Goal: Task Accomplishment & Management: Complete application form

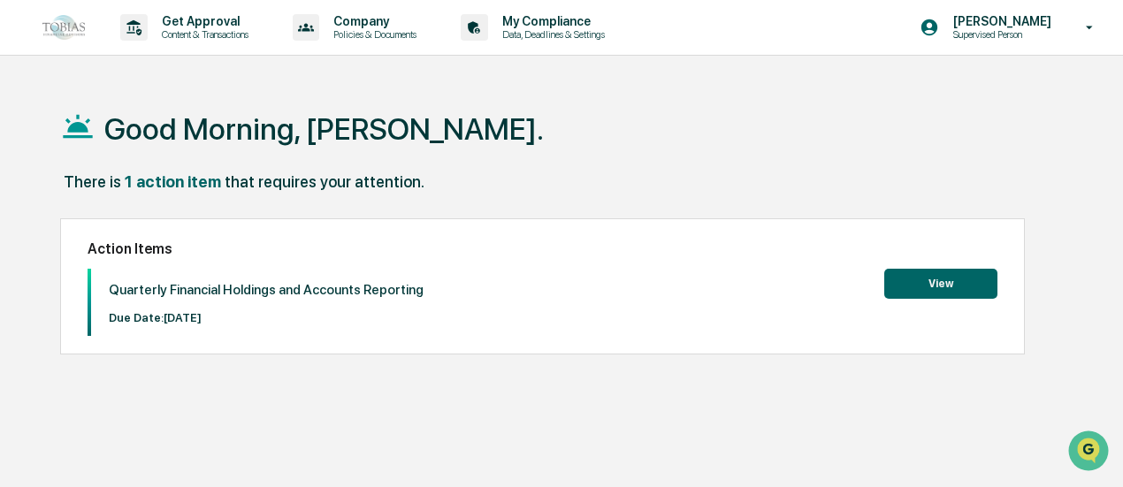
click at [906, 296] on button "View" at bounding box center [940, 284] width 113 height 30
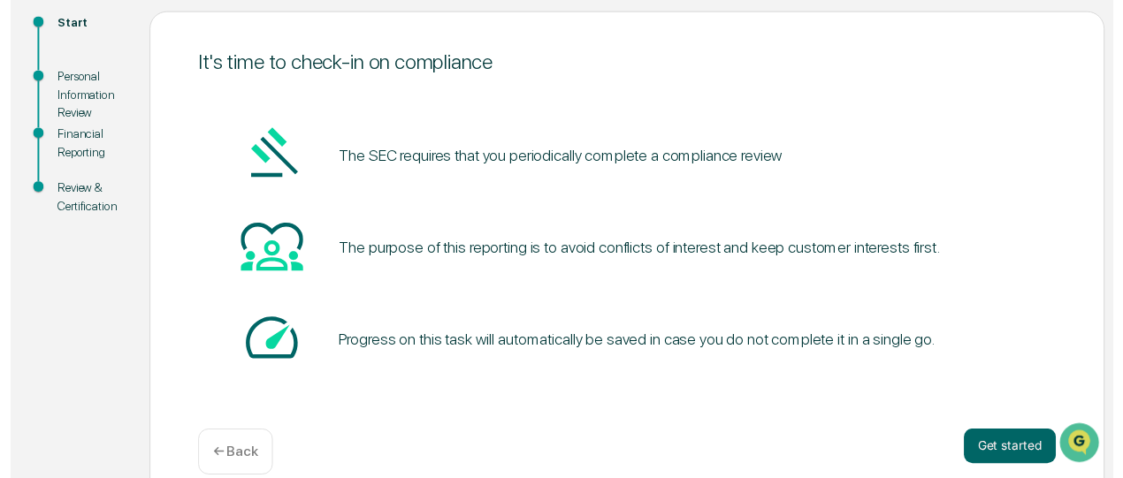
scroll to position [225, 0]
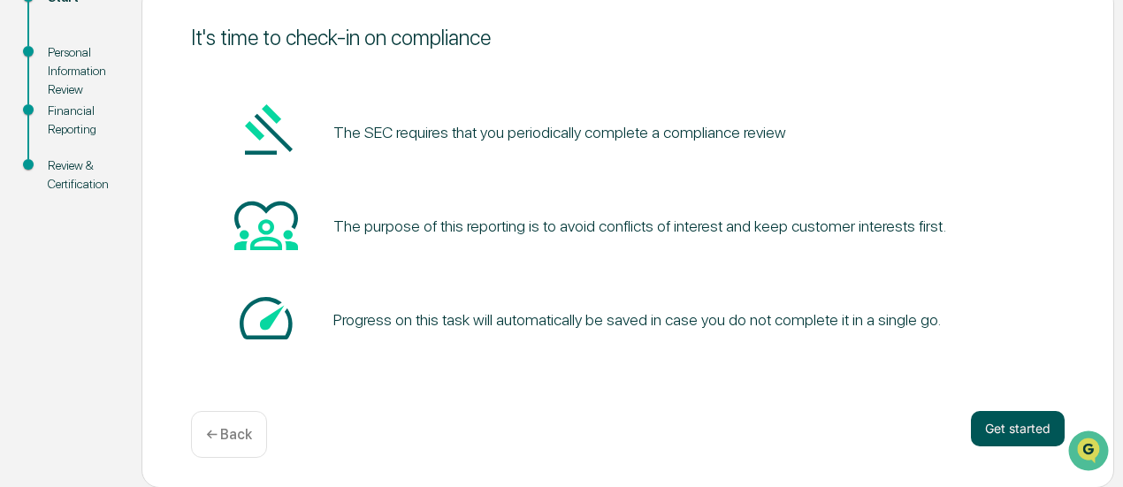
click at [1010, 428] on button "Get started" at bounding box center [1018, 428] width 94 height 35
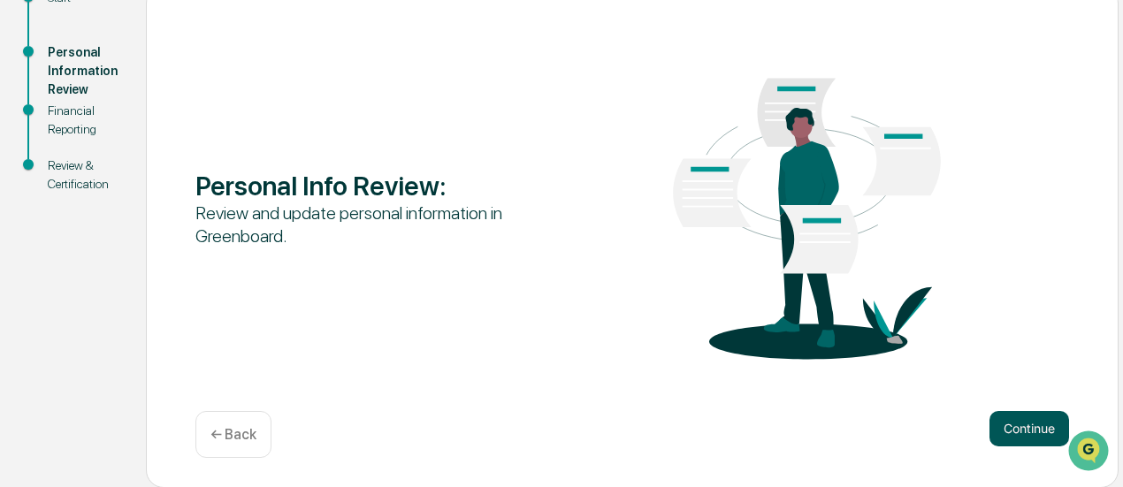
click at [1001, 432] on button "Continue" at bounding box center [1029, 428] width 80 height 35
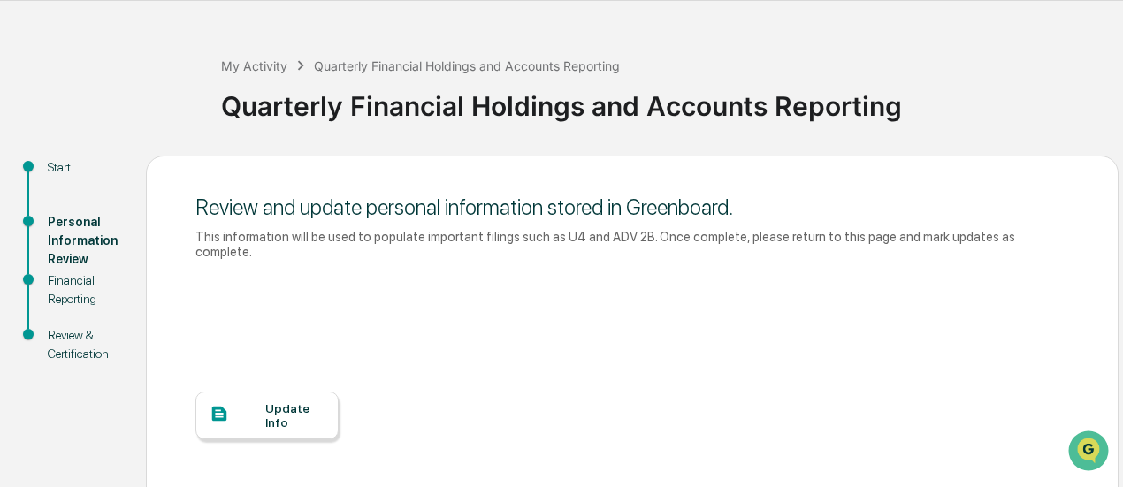
scroll to position [234, 0]
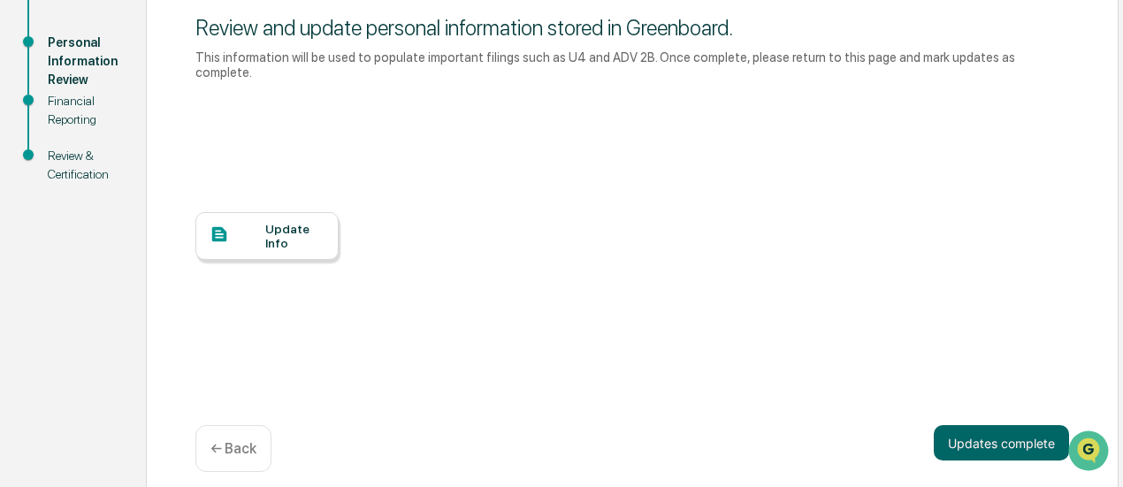
click at [274, 222] on div "Update Info" at bounding box center [294, 236] width 59 height 28
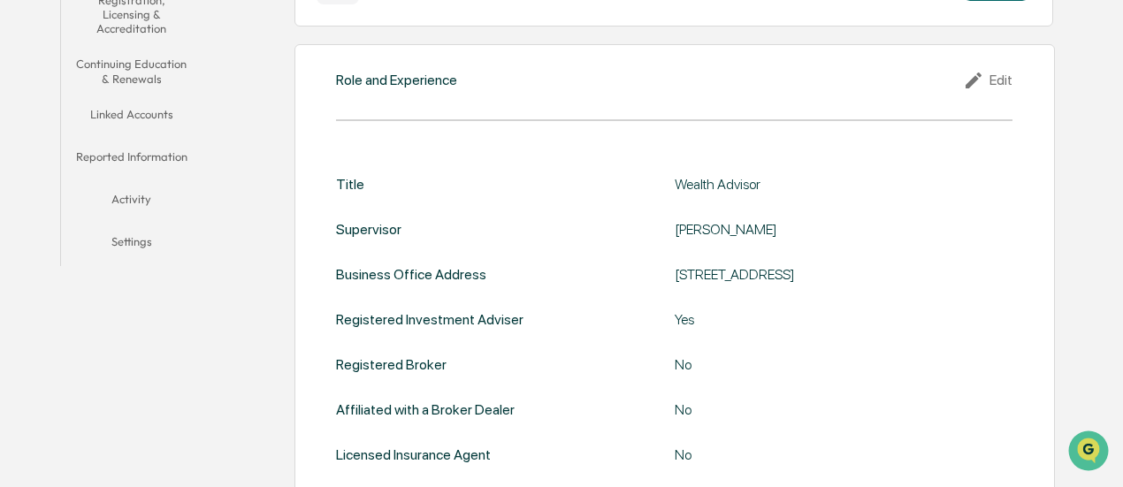
scroll to position [211, 0]
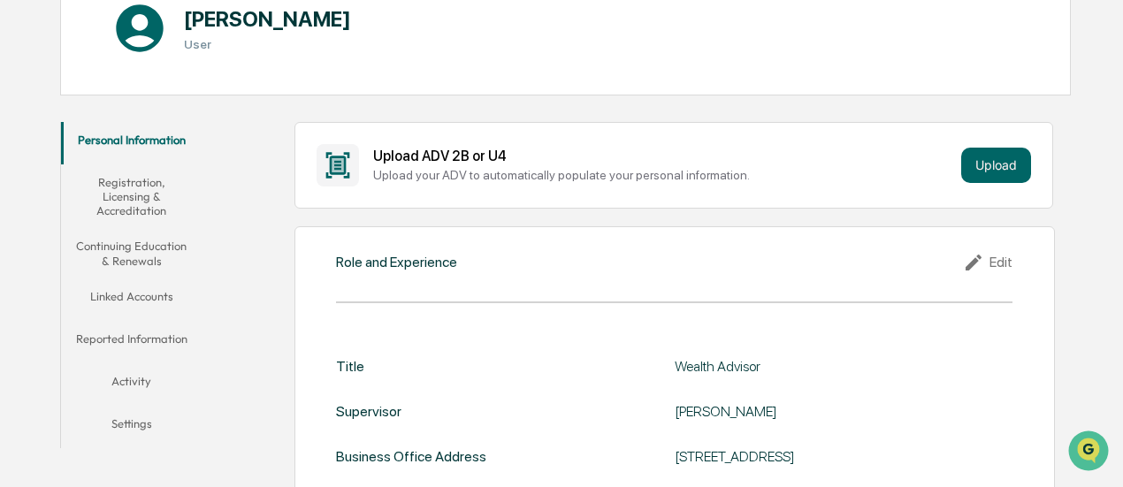
click at [151, 185] on button "Registration, Licensing & Accreditation" at bounding box center [131, 196] width 141 height 65
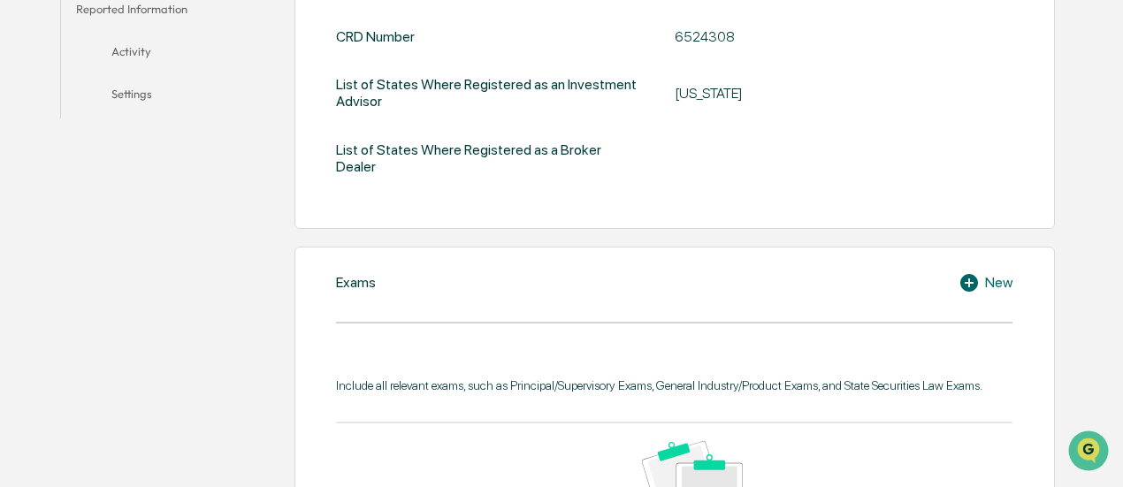
scroll to position [414, 0]
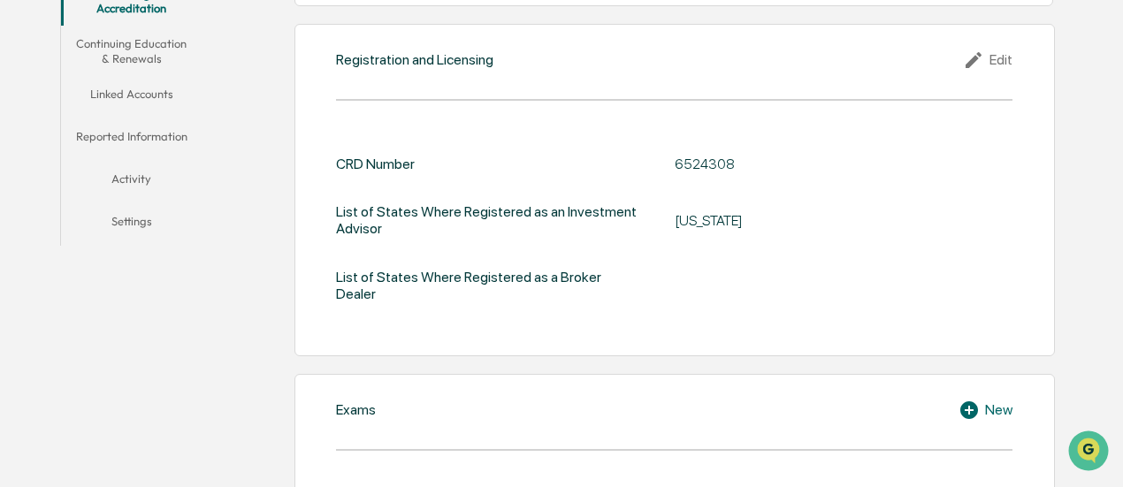
click at [149, 53] on button "Continuing Education & Renewals" at bounding box center [131, 51] width 141 height 50
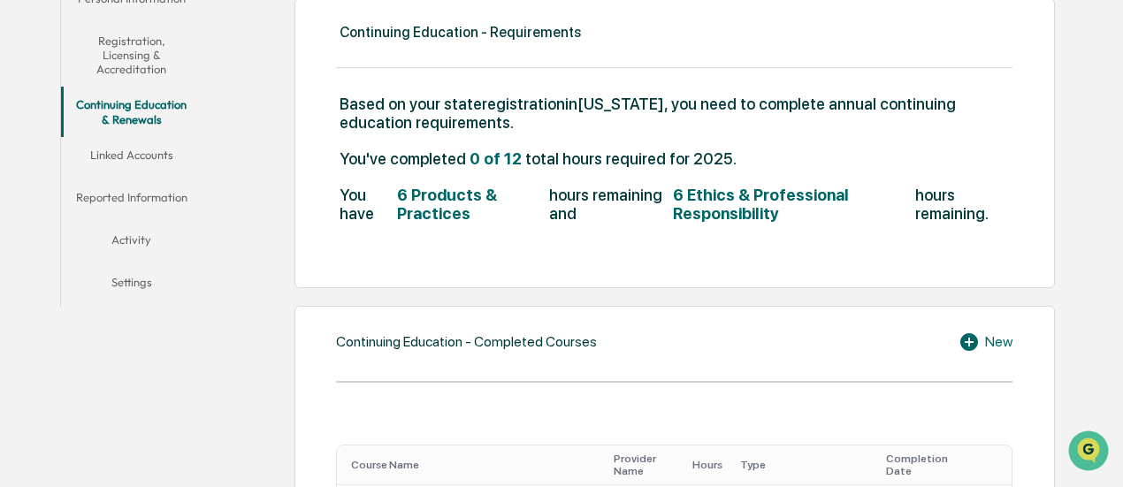
scroll to position [385, 0]
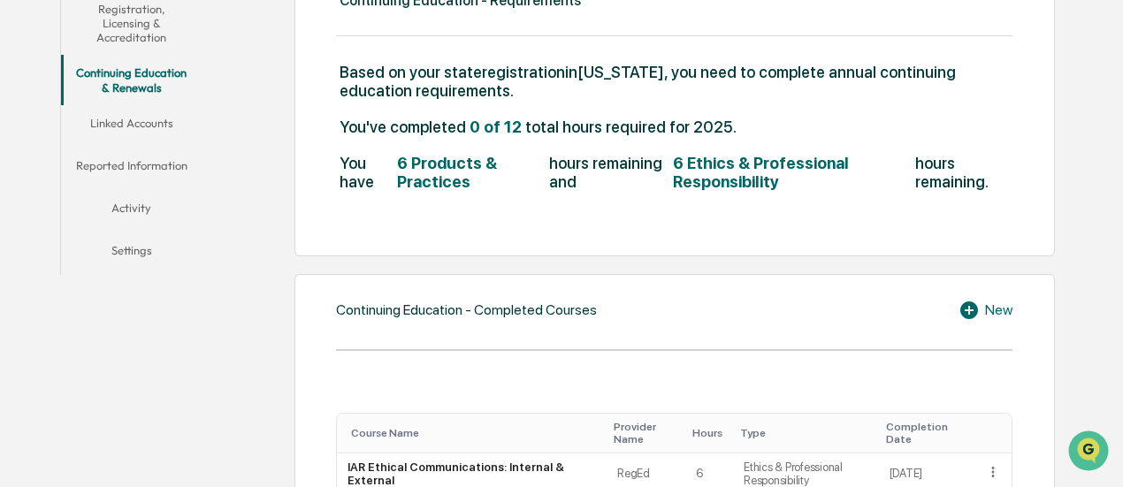
click at [122, 127] on button "Linked Accounts" at bounding box center [131, 126] width 141 height 42
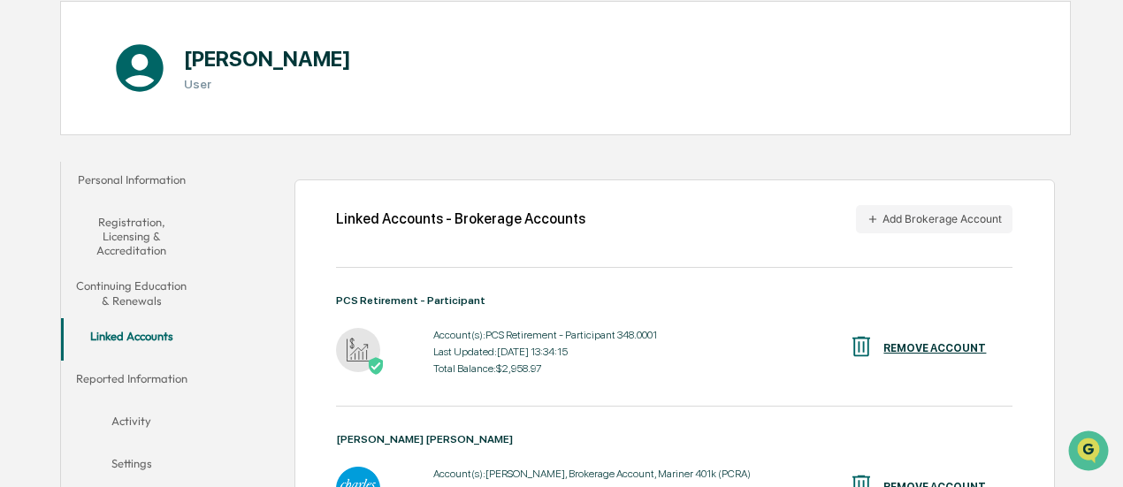
scroll to position [288, 0]
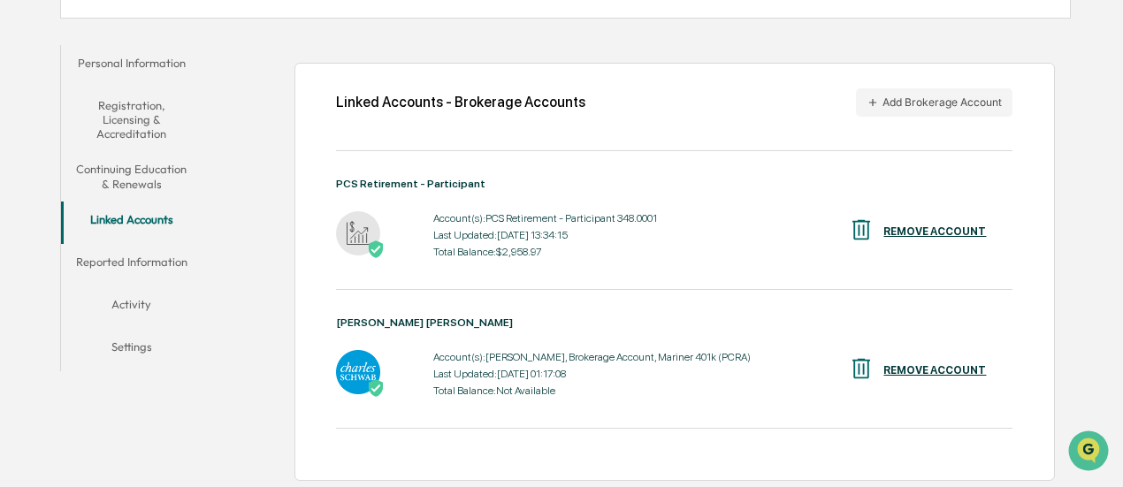
click at [157, 255] on button "Reported Information" at bounding box center [131, 265] width 141 height 42
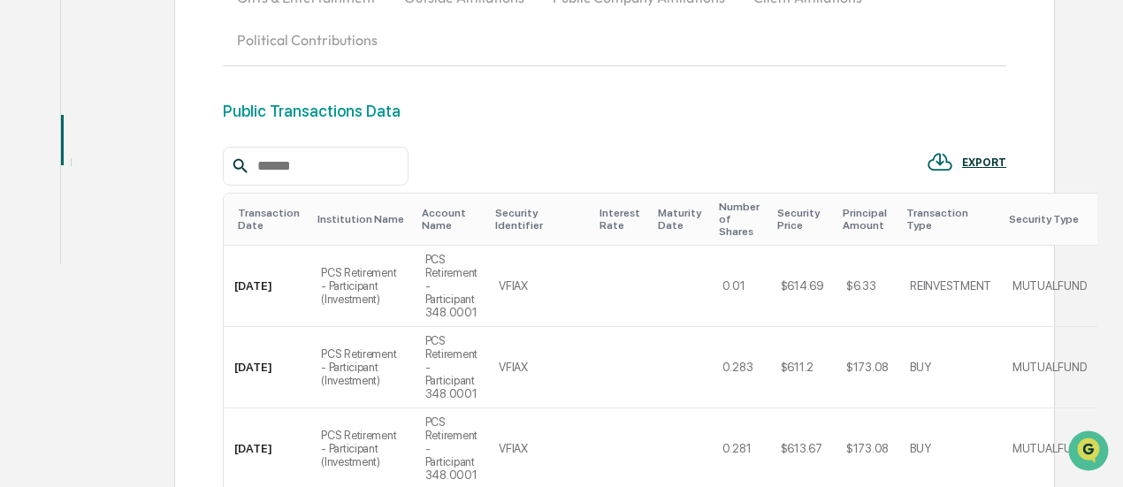
scroll to position [373, 0]
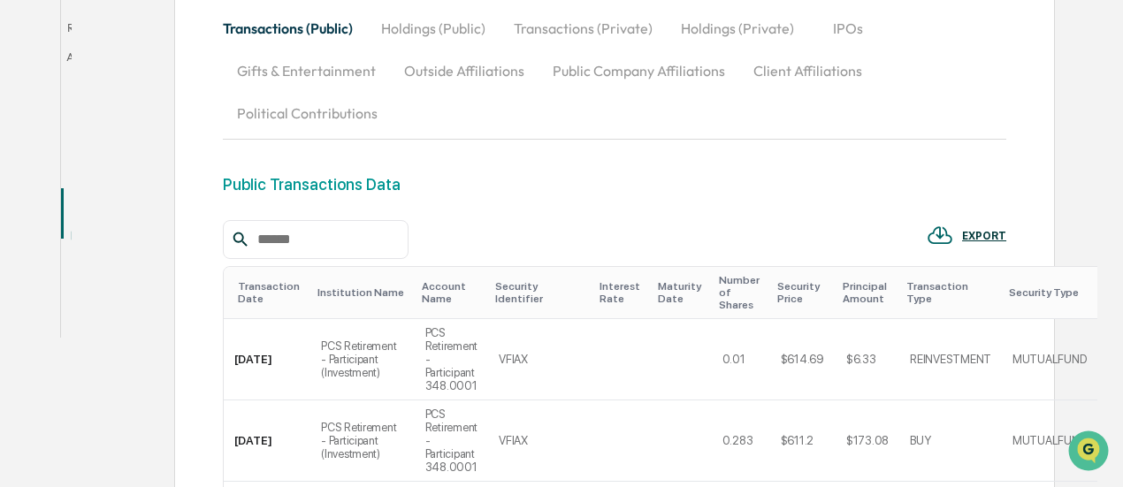
click at [121, 254] on button "Activity" at bounding box center [101, 274] width 80 height 42
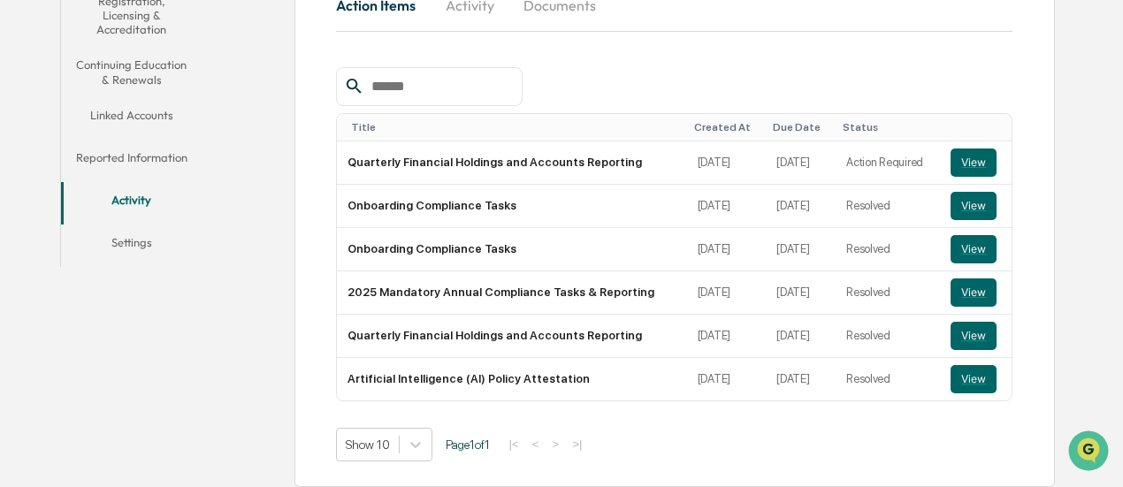
scroll to position [396, 0]
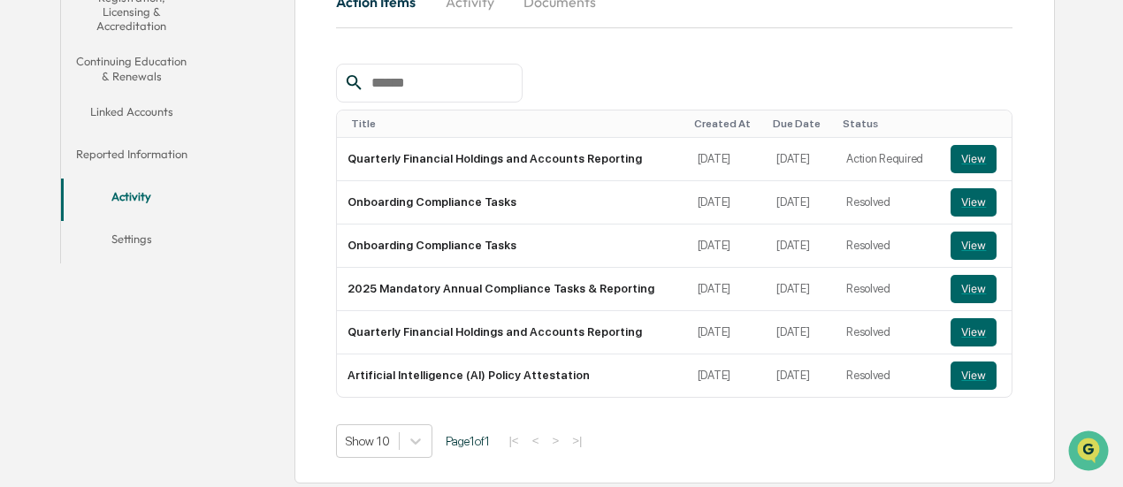
click at [133, 239] on button "Settings" at bounding box center [131, 242] width 141 height 42
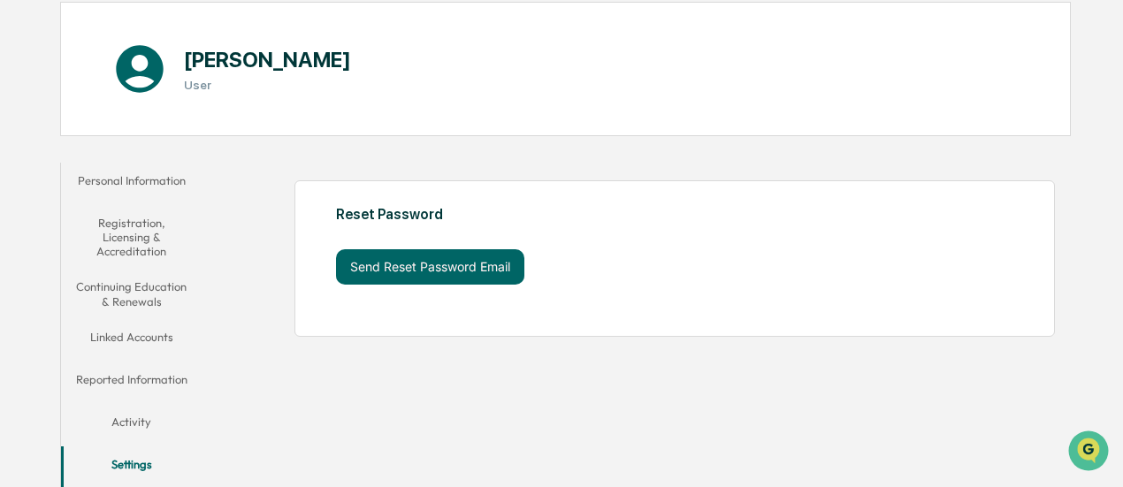
scroll to position [172, 0]
click at [139, 420] on button "Activity" at bounding box center [131, 424] width 141 height 42
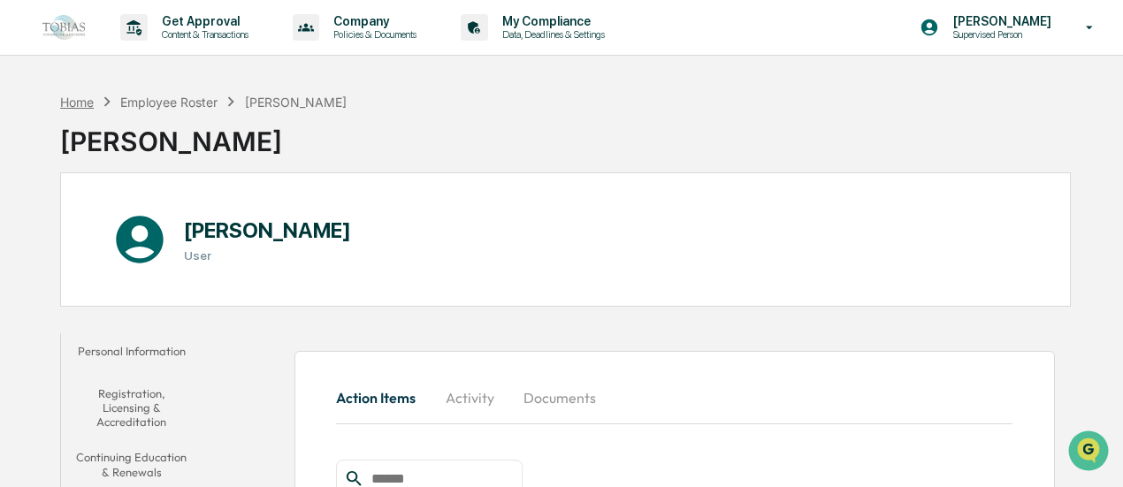
click at [88, 100] on div "Home" at bounding box center [77, 102] width 34 height 15
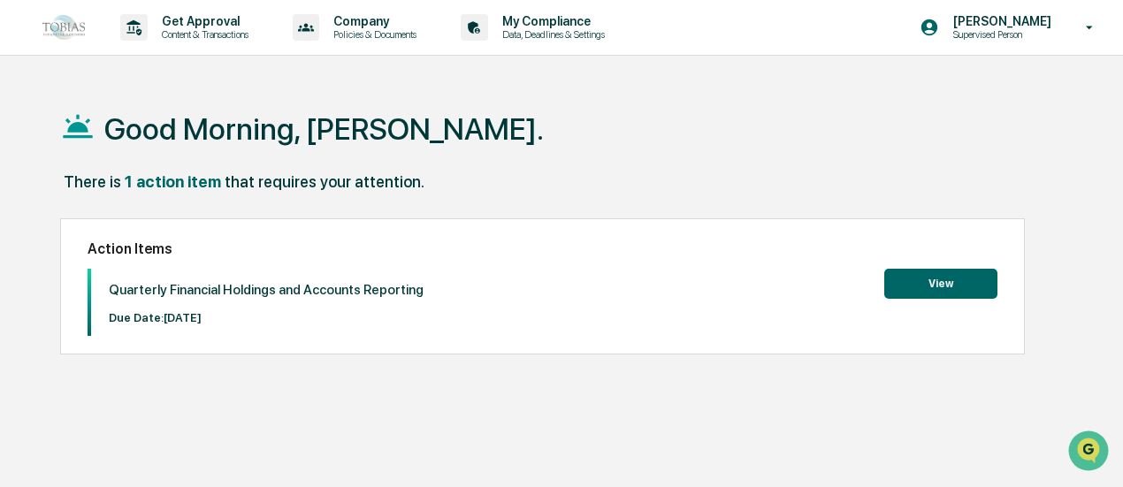
click at [904, 286] on button "View" at bounding box center [940, 284] width 113 height 30
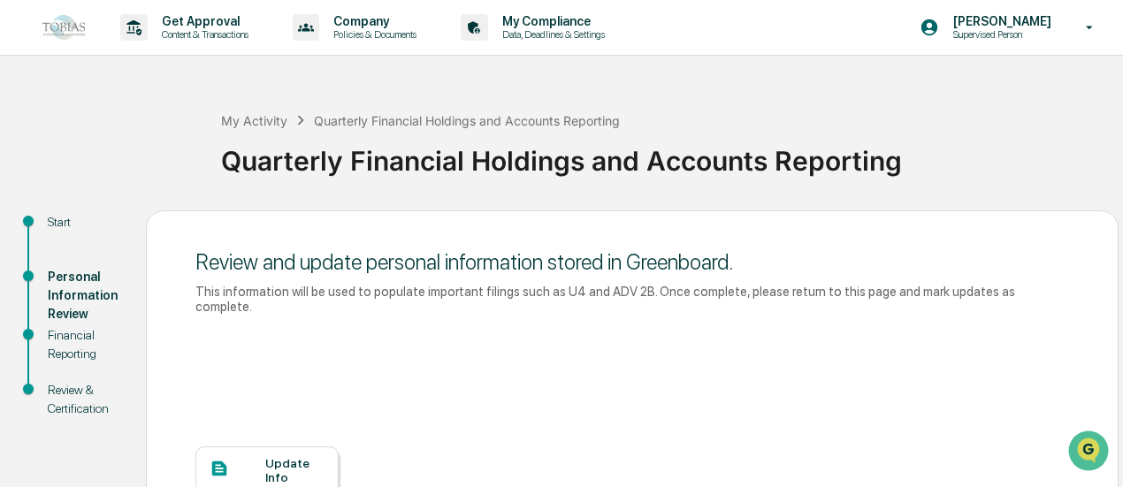
scroll to position [234, 0]
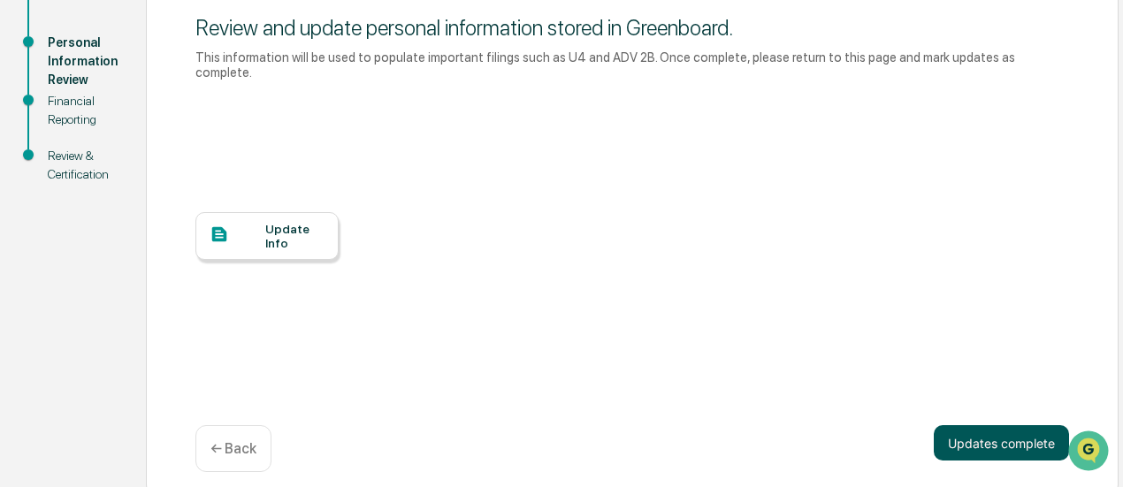
click at [980, 438] on button "Updates complete" at bounding box center [1001, 442] width 135 height 35
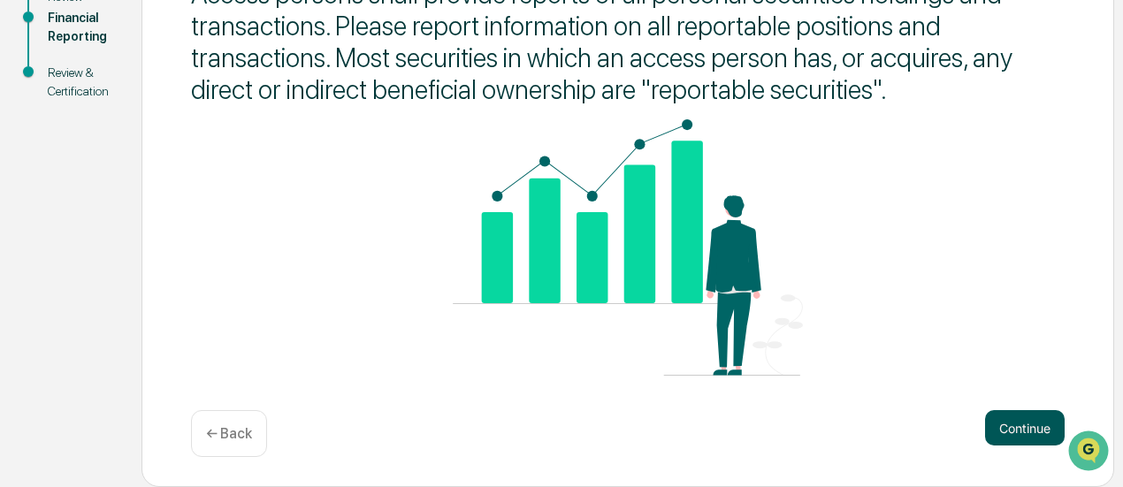
click at [1006, 438] on button "Continue" at bounding box center [1025, 427] width 80 height 35
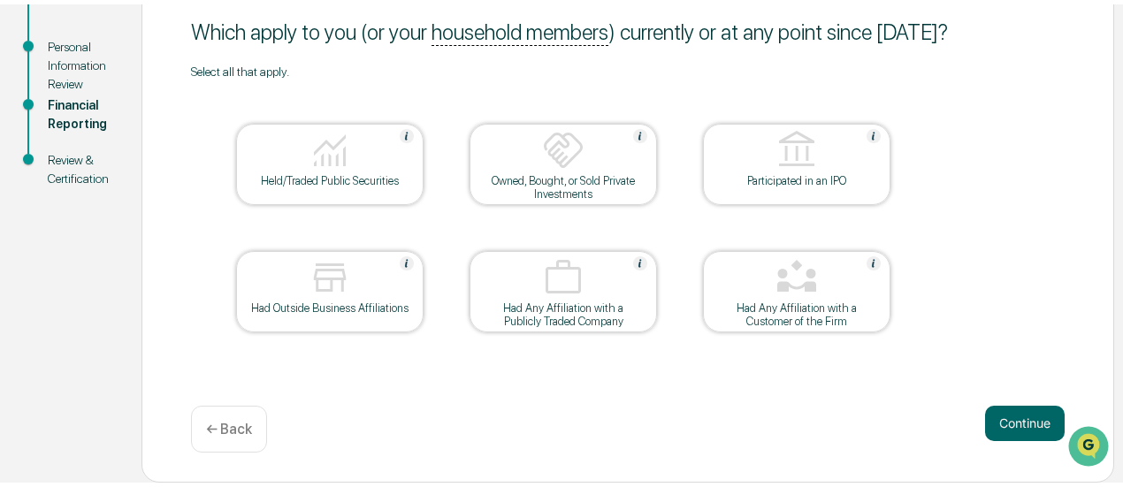
scroll to position [225, 0]
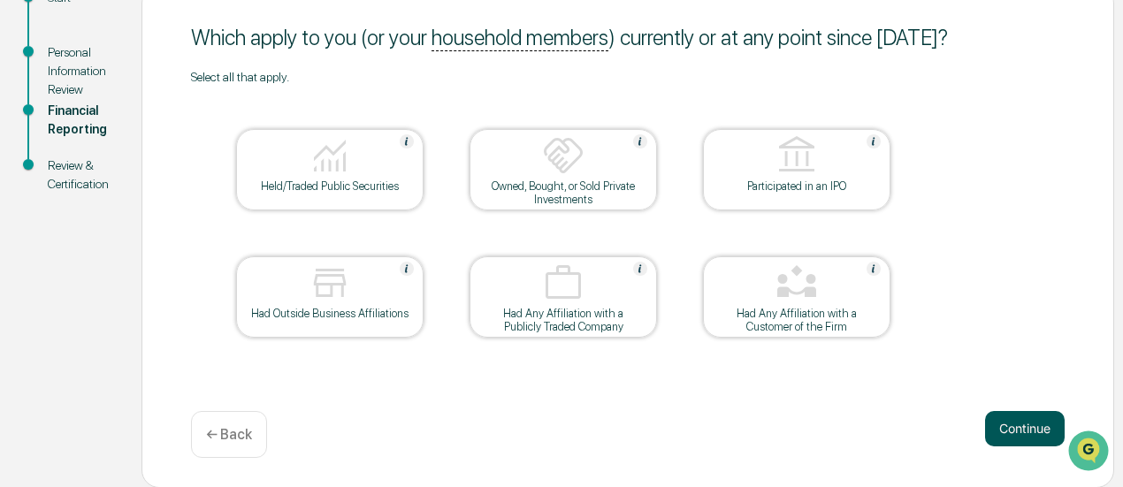
click at [1006, 438] on button "Continue" at bounding box center [1025, 428] width 80 height 35
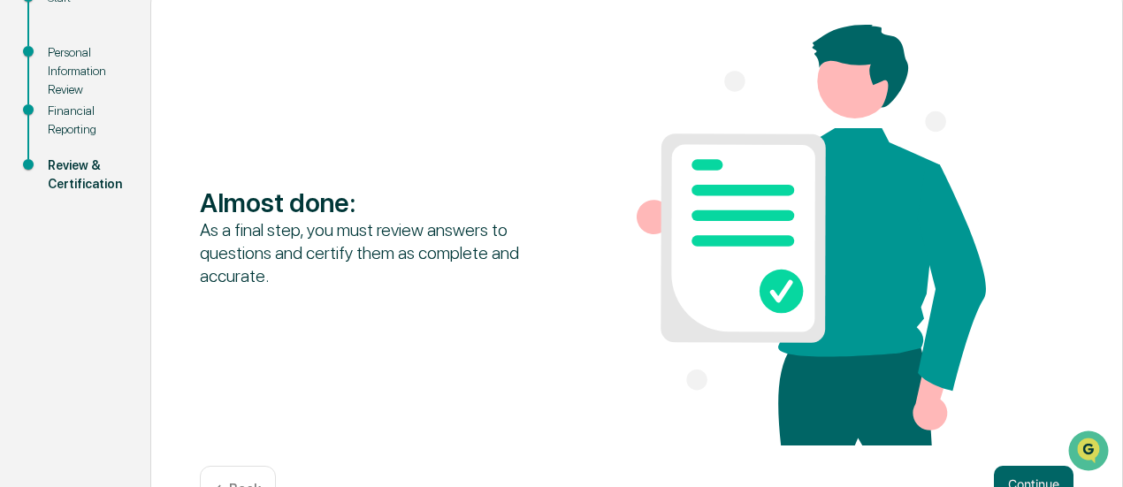
scroll to position [281, 0]
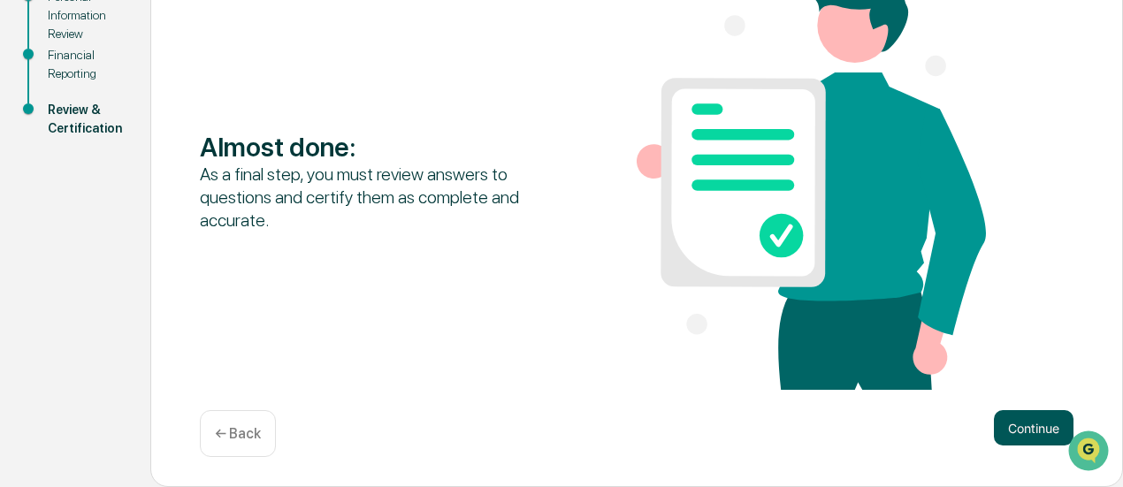
click at [1013, 431] on button "Continue" at bounding box center [1034, 427] width 80 height 35
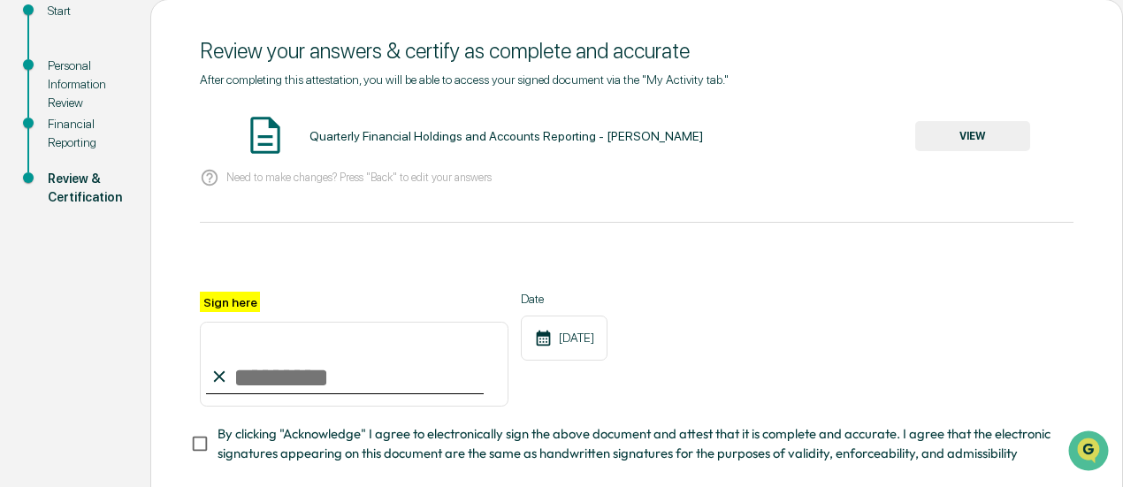
scroll to position [217, 0]
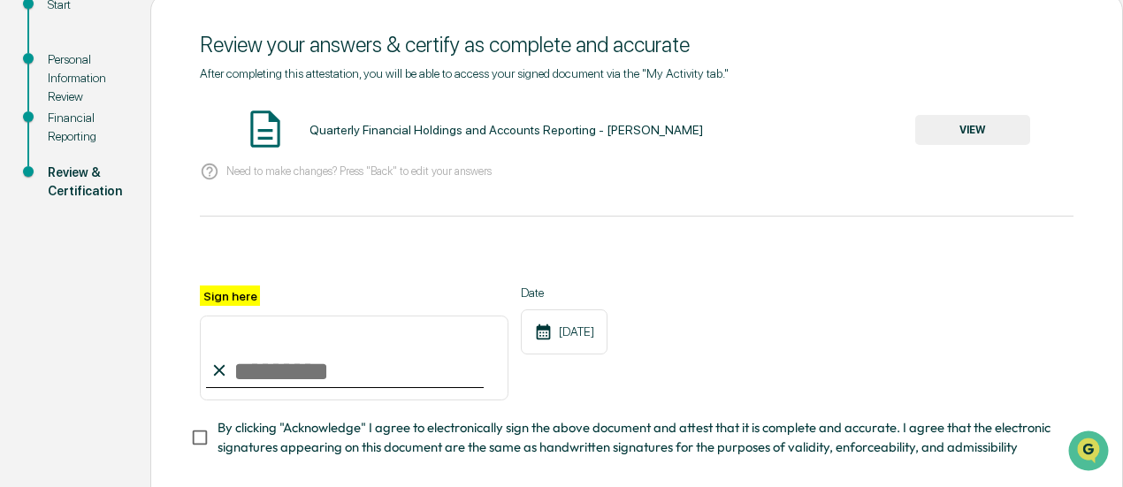
click at [315, 365] on input "Sign here" at bounding box center [354, 358] width 309 height 85
type input "**********"
click at [150, 328] on div "**********" at bounding box center [636, 286] width 972 height 586
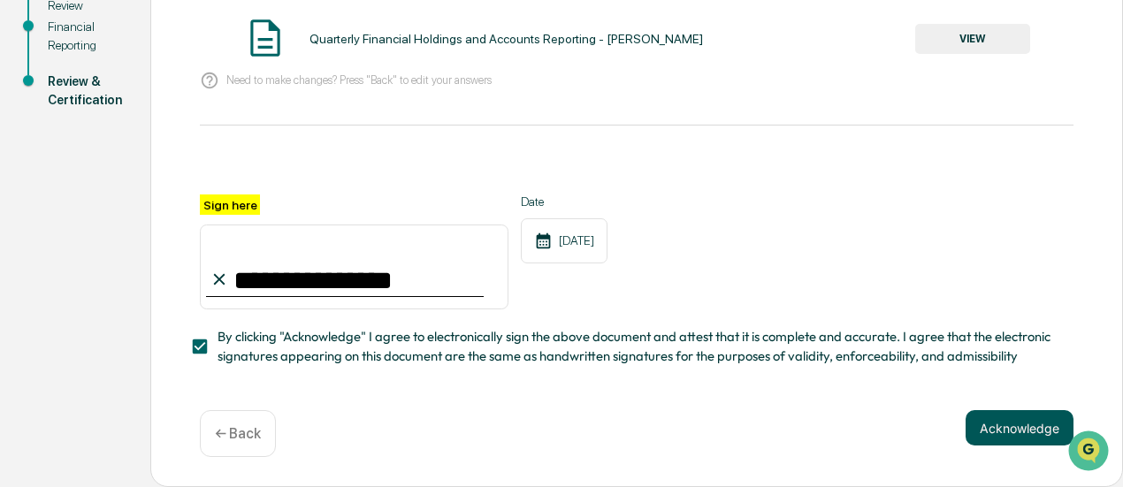
click at [987, 433] on button "Acknowledge" at bounding box center [1019, 427] width 108 height 35
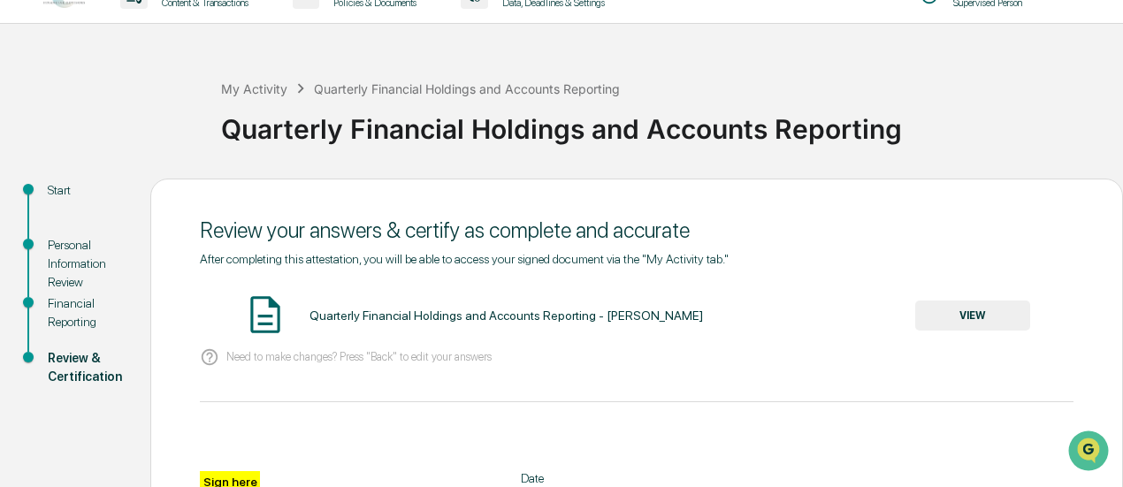
scroll to position [30, 0]
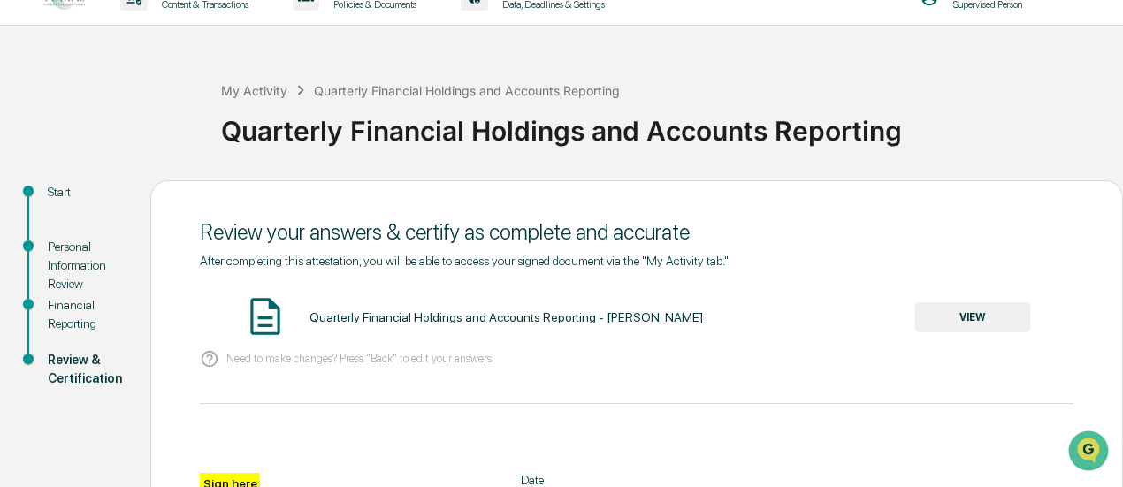
click at [1016, 325] on button "VIEW" at bounding box center [972, 317] width 115 height 30
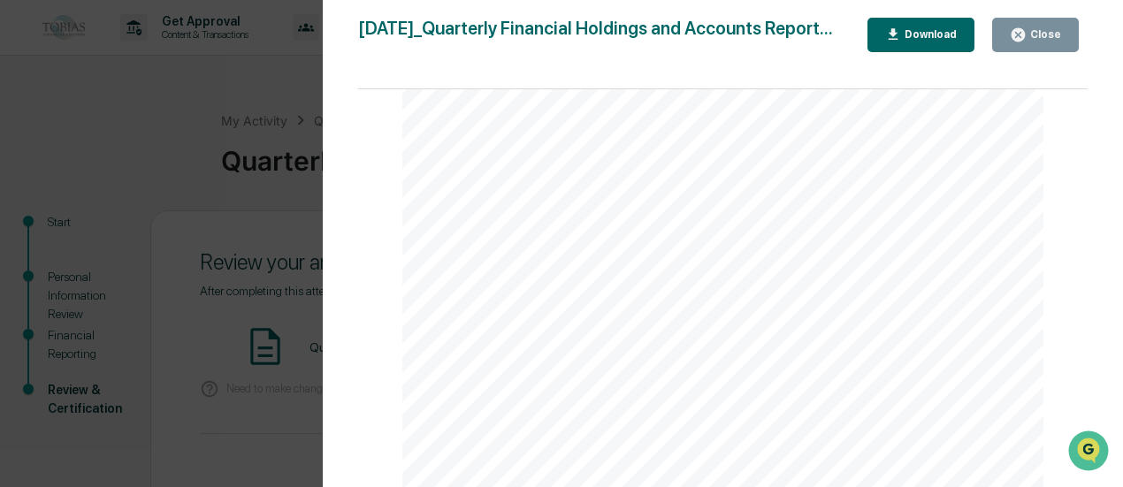
scroll to position [184, 0]
click at [1037, 29] on div "Close" at bounding box center [1043, 34] width 34 height 12
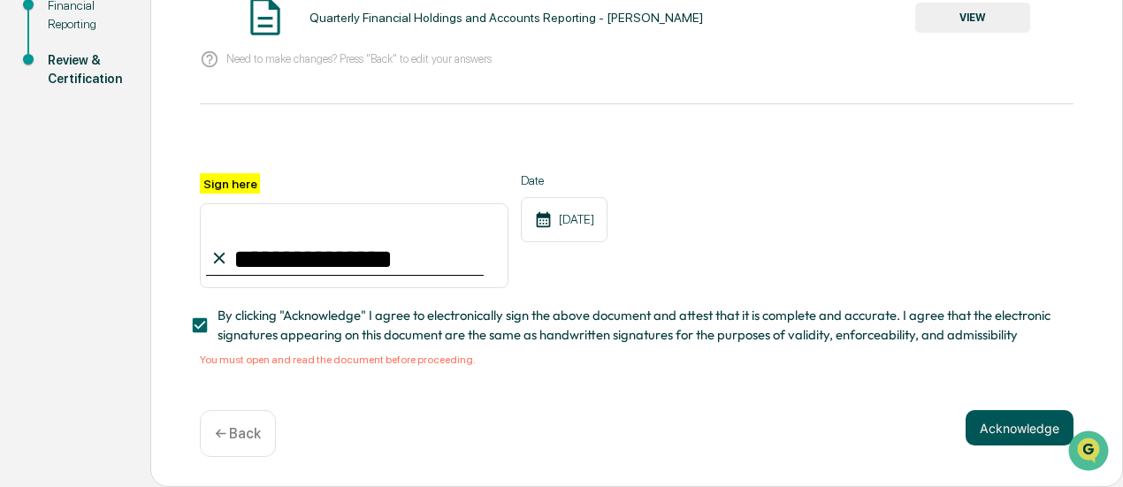
click at [1009, 436] on button "Acknowledge" at bounding box center [1019, 427] width 108 height 35
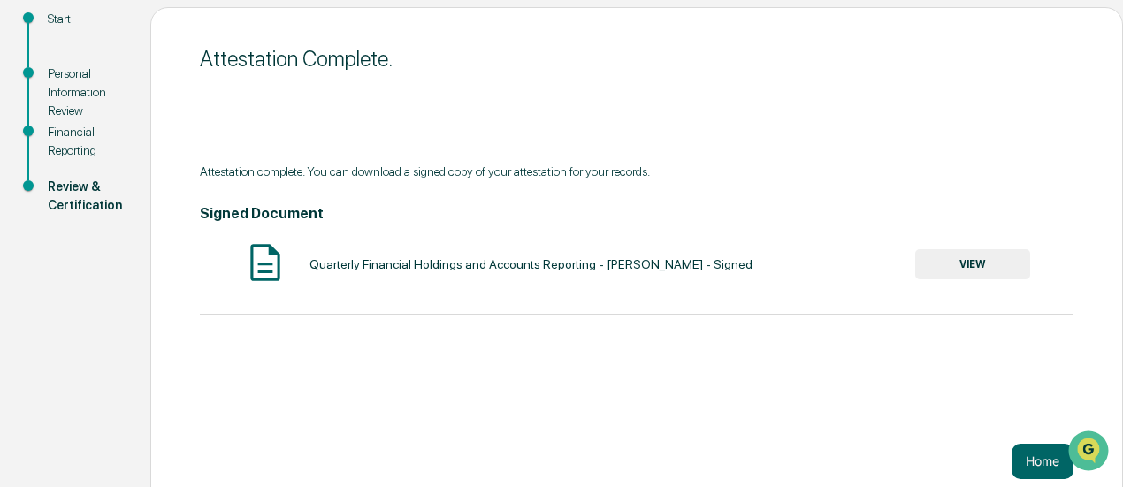
scroll to position [225, 0]
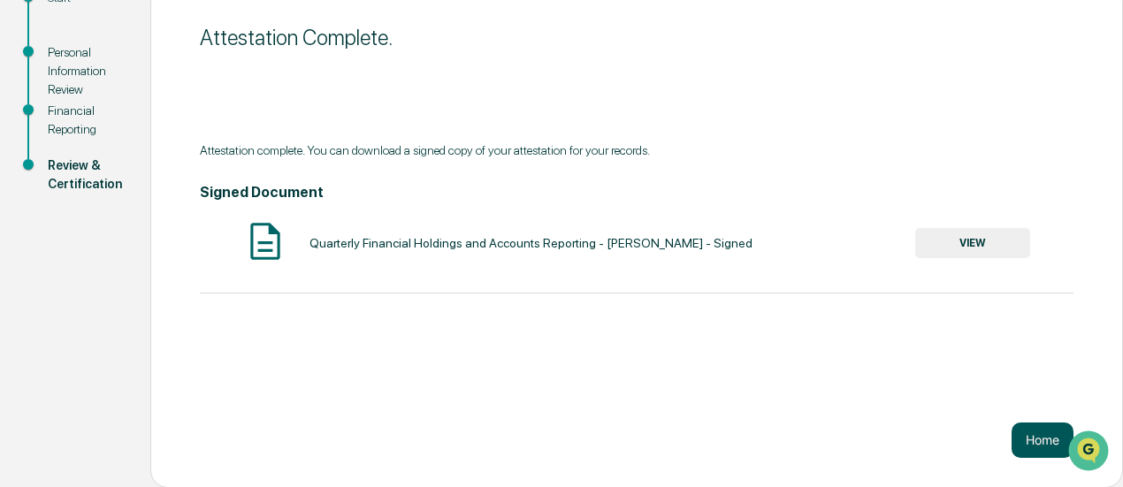
click at [1014, 436] on button "Home" at bounding box center [1042, 440] width 62 height 35
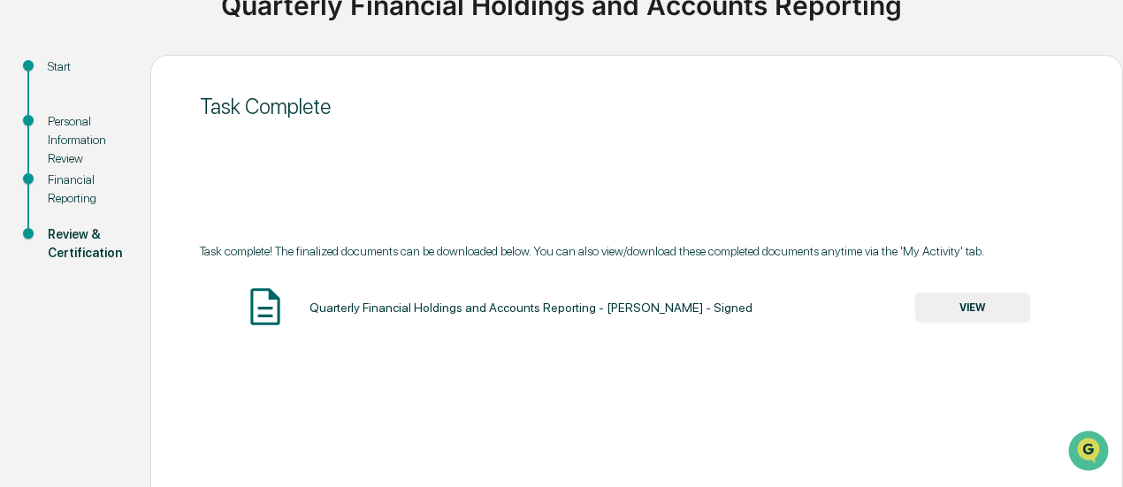
scroll to position [157, 0]
